Goal: Task Accomplishment & Management: Manage account settings

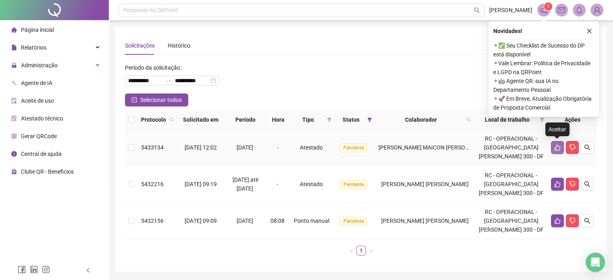
click at [556, 150] on icon "like" at bounding box center [557, 147] width 6 height 6
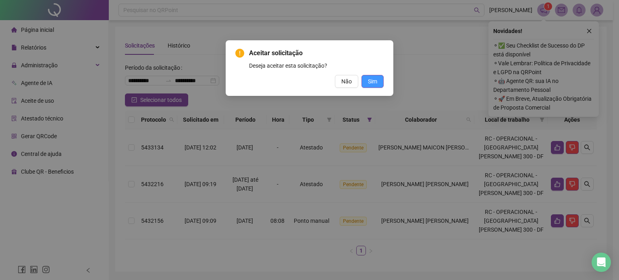
click at [373, 85] on span "Sim" at bounding box center [372, 81] width 9 height 9
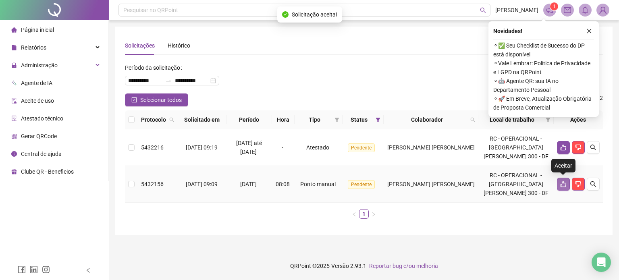
click at [559, 182] on button "button" at bounding box center [563, 184] width 13 height 13
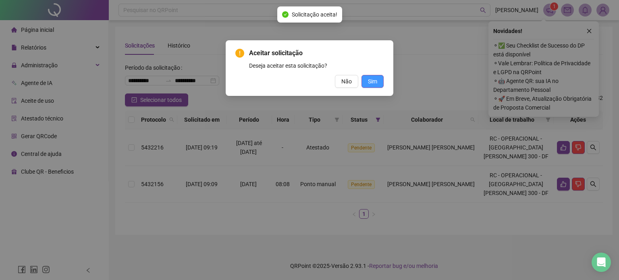
click at [371, 82] on span "Sim" at bounding box center [372, 81] width 9 height 9
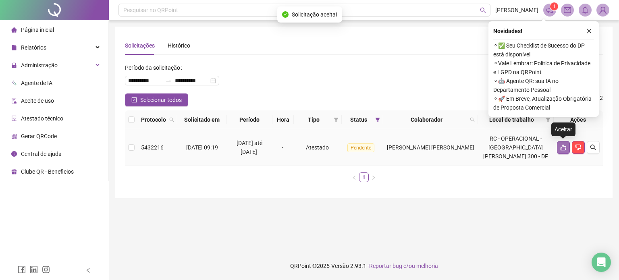
click at [563, 142] on button "button" at bounding box center [563, 147] width 13 height 13
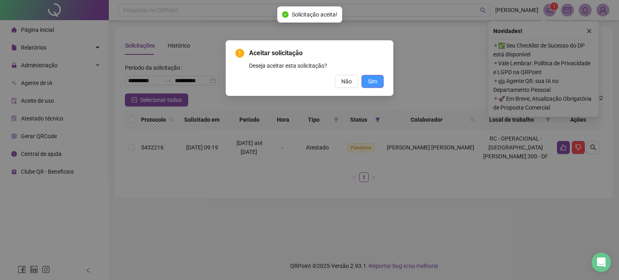
click at [373, 83] on span "Sim" at bounding box center [372, 81] width 9 height 9
